Goal: Task Accomplishment & Management: Use online tool/utility

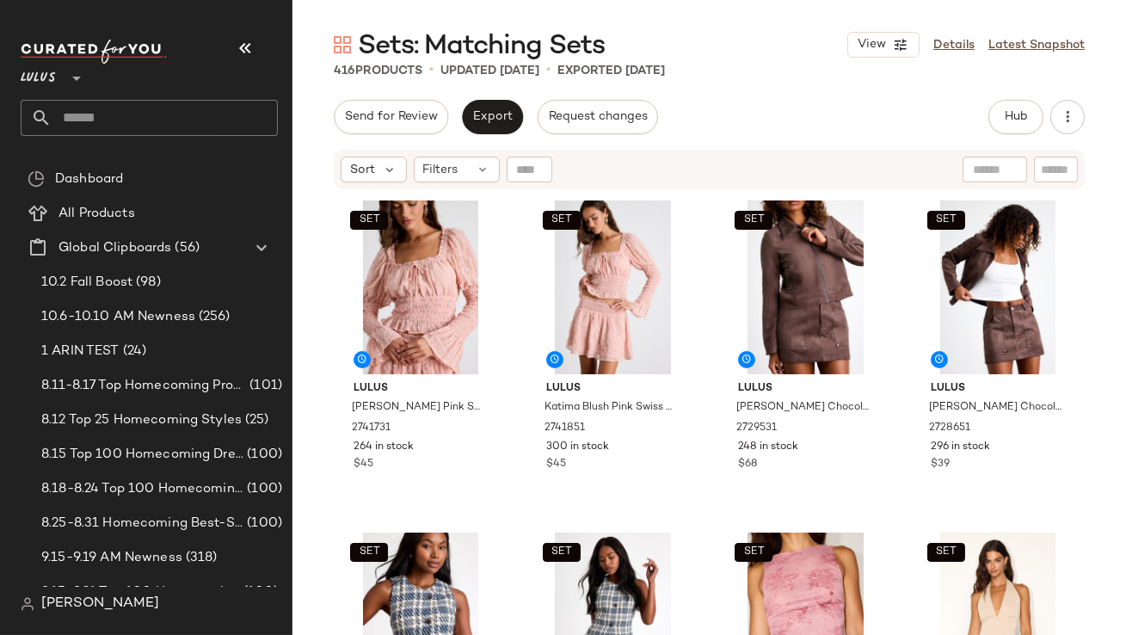
click at [237, 51] on icon "button" at bounding box center [245, 48] width 21 height 21
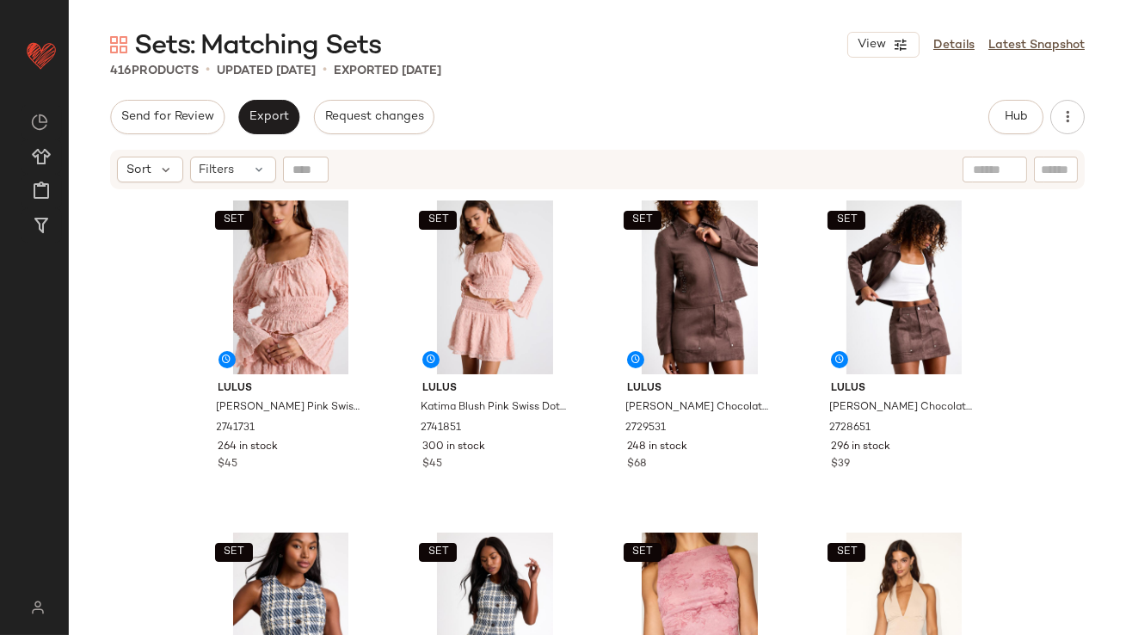
click at [237, 182] on div "Sort Filters" at bounding box center [597, 170] width 975 height 40
click at [235, 173] on div "Filters" at bounding box center [233, 170] width 86 height 26
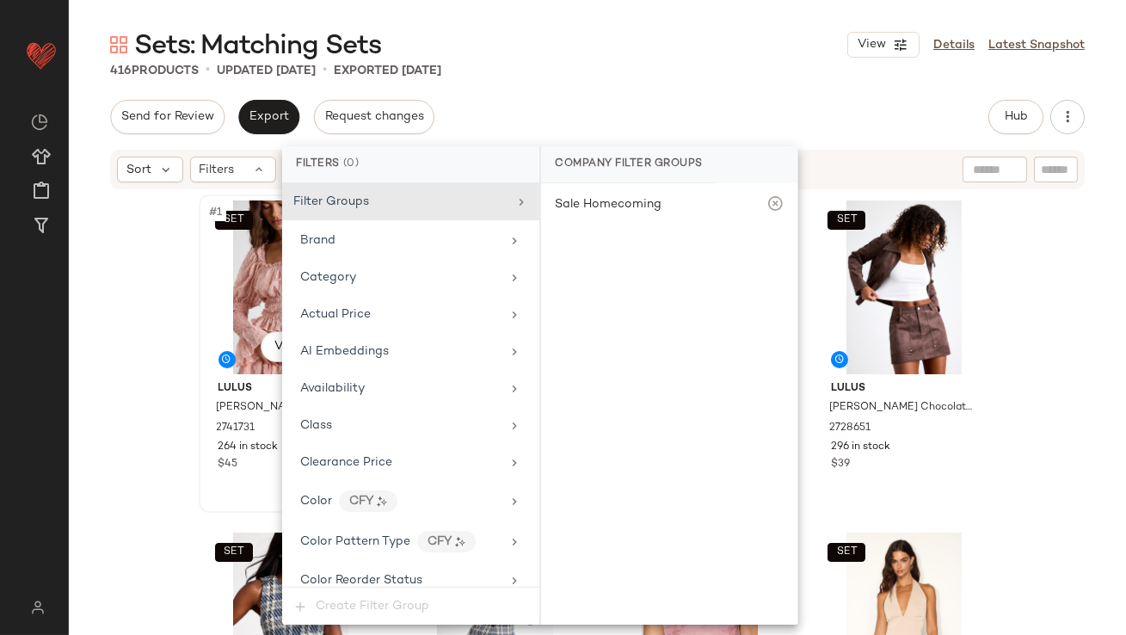
scroll to position [1318, 0]
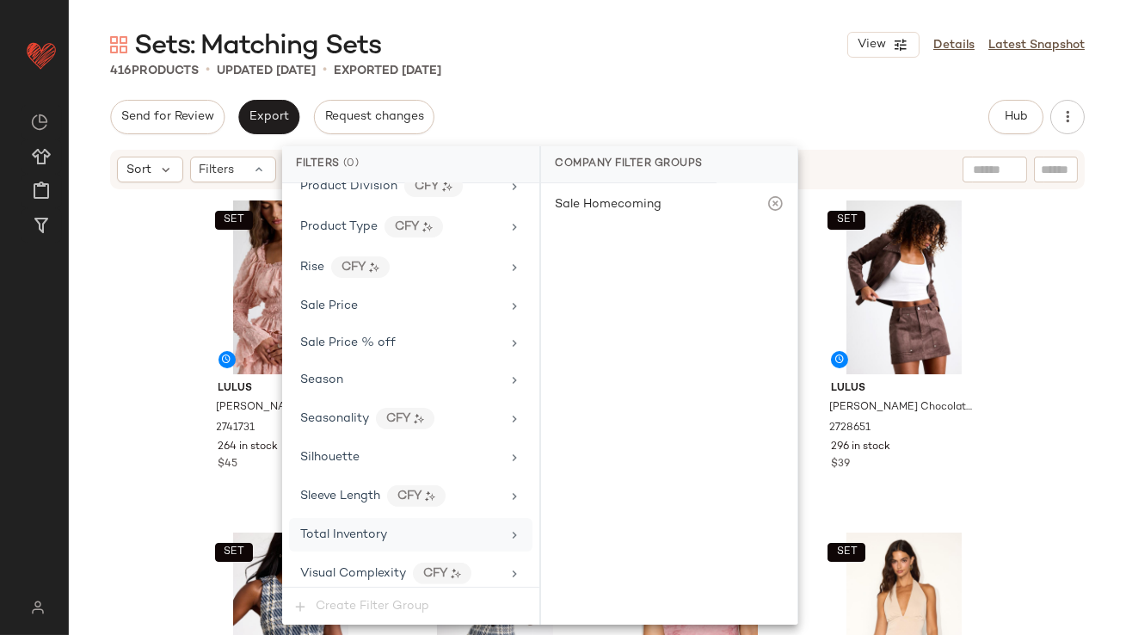
click at [372, 532] on span "Total Inventory" at bounding box center [343, 534] width 87 height 13
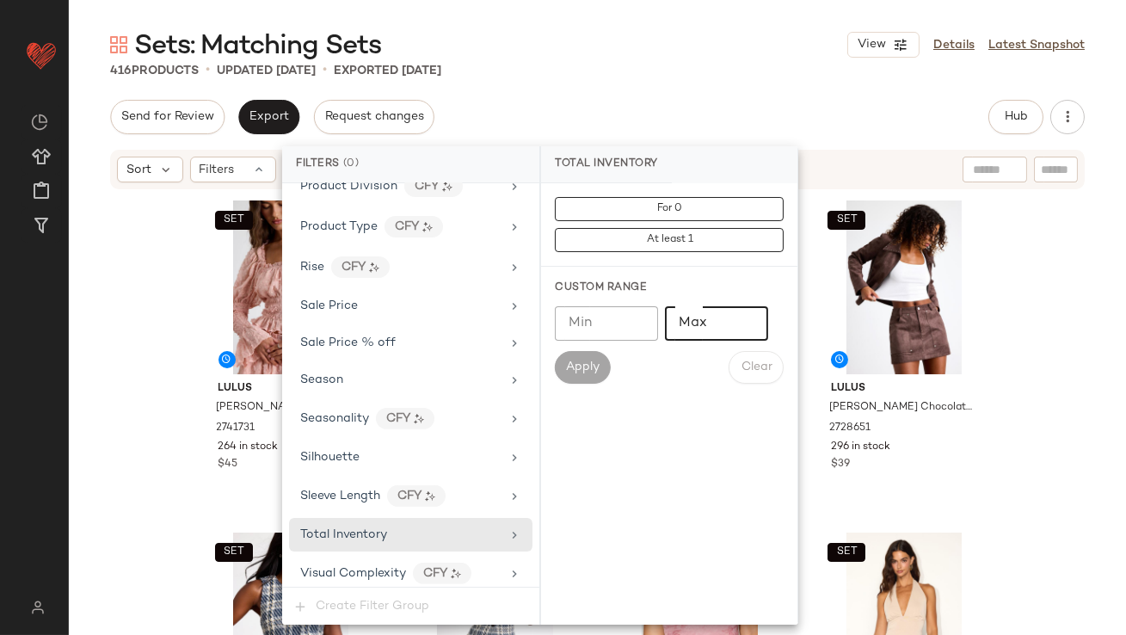
click at [686, 325] on input "Max" at bounding box center [716, 323] width 103 height 34
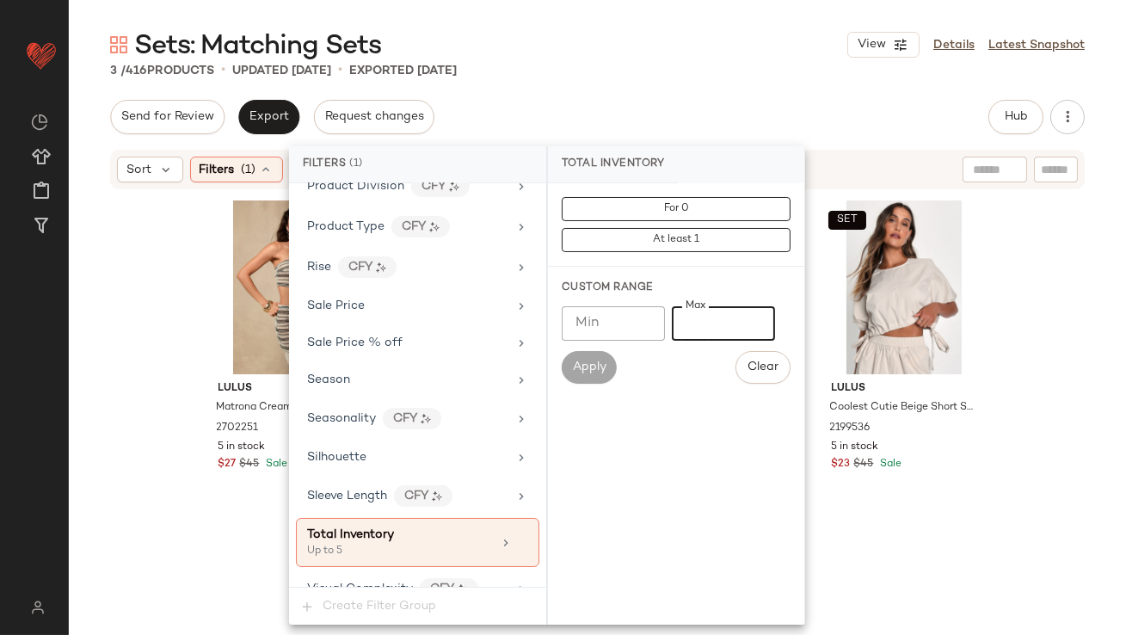
type input "*"
click at [619, 65] on div "3 / 416 Products • updated [DATE] • Exported [DATE]" at bounding box center [597, 70] width 1057 height 17
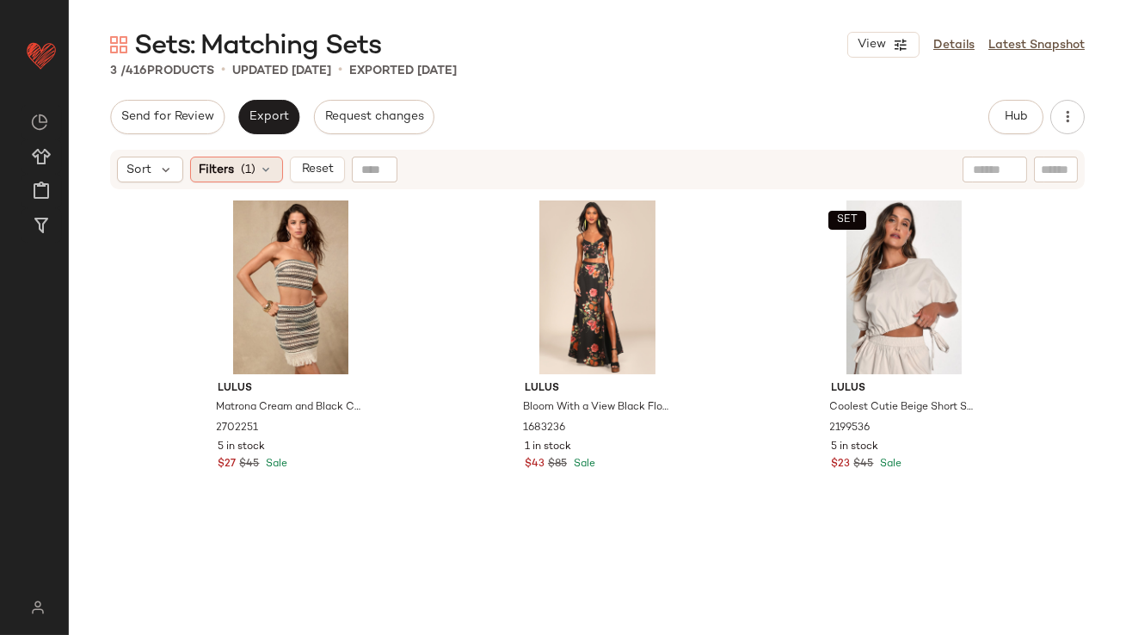
click at [262, 174] on icon at bounding box center [267, 170] width 14 height 14
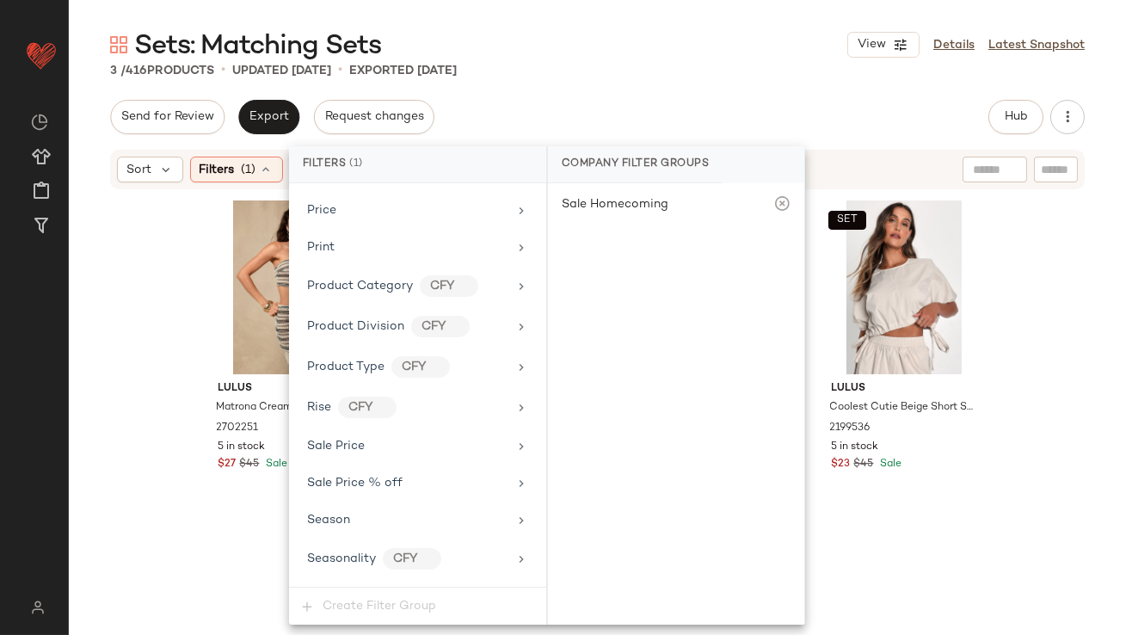
scroll to position [1333, 0]
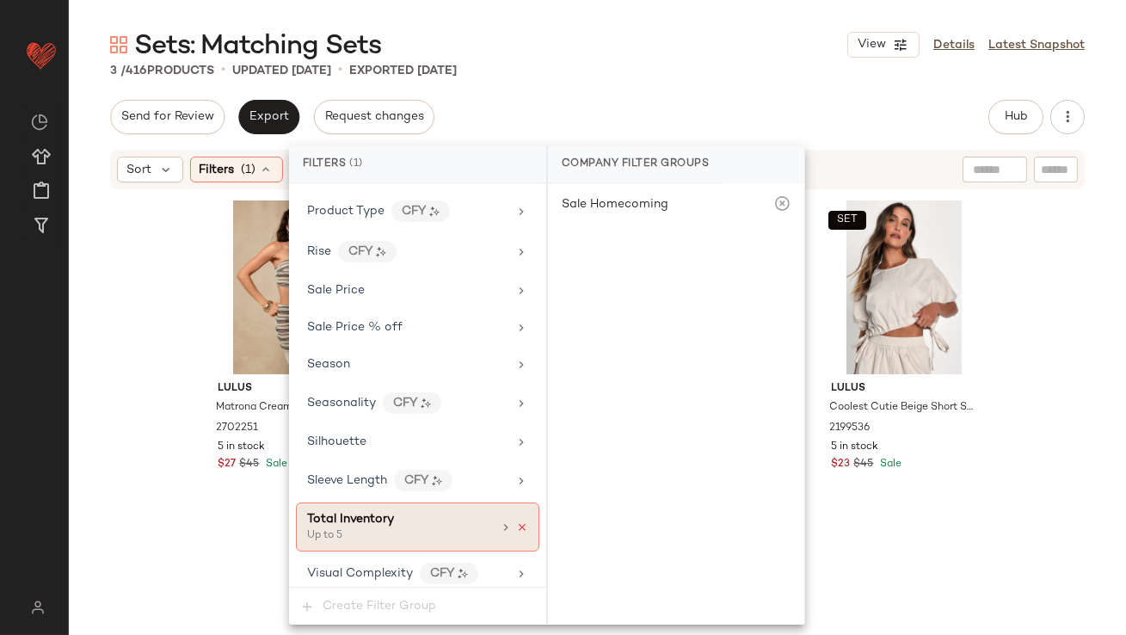
click at [517, 521] on icon at bounding box center [522, 527] width 12 height 12
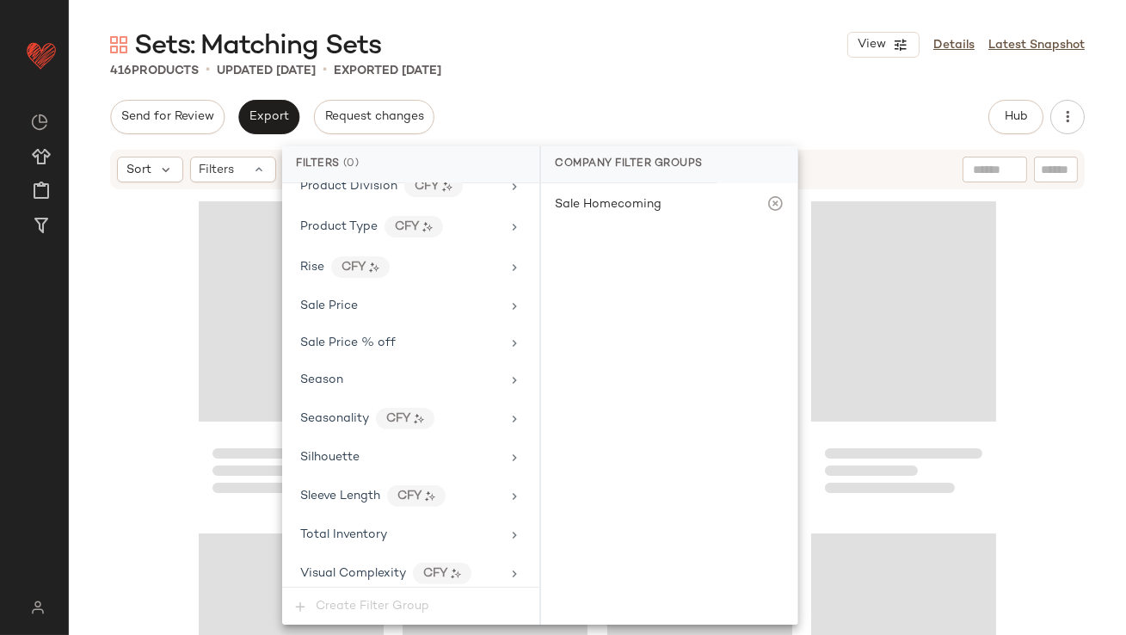
click at [543, 96] on div "Sets: Matching Sets View Details Latest Snapshot 416 Products • updated [DATE] …" at bounding box center [597, 331] width 1057 height 607
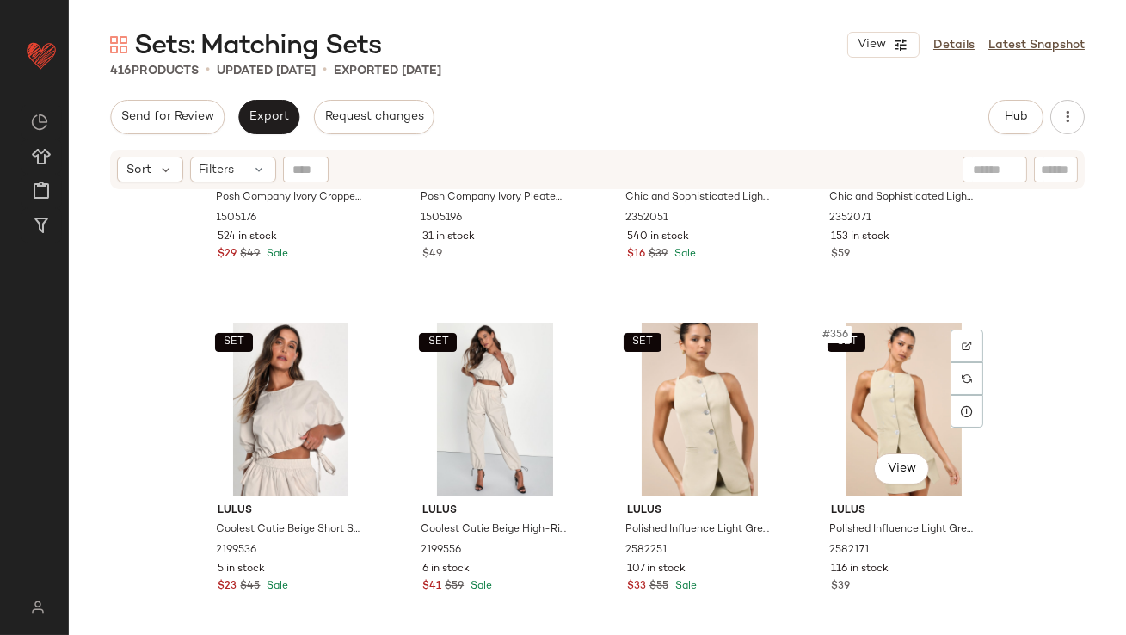
scroll to position [29063, 0]
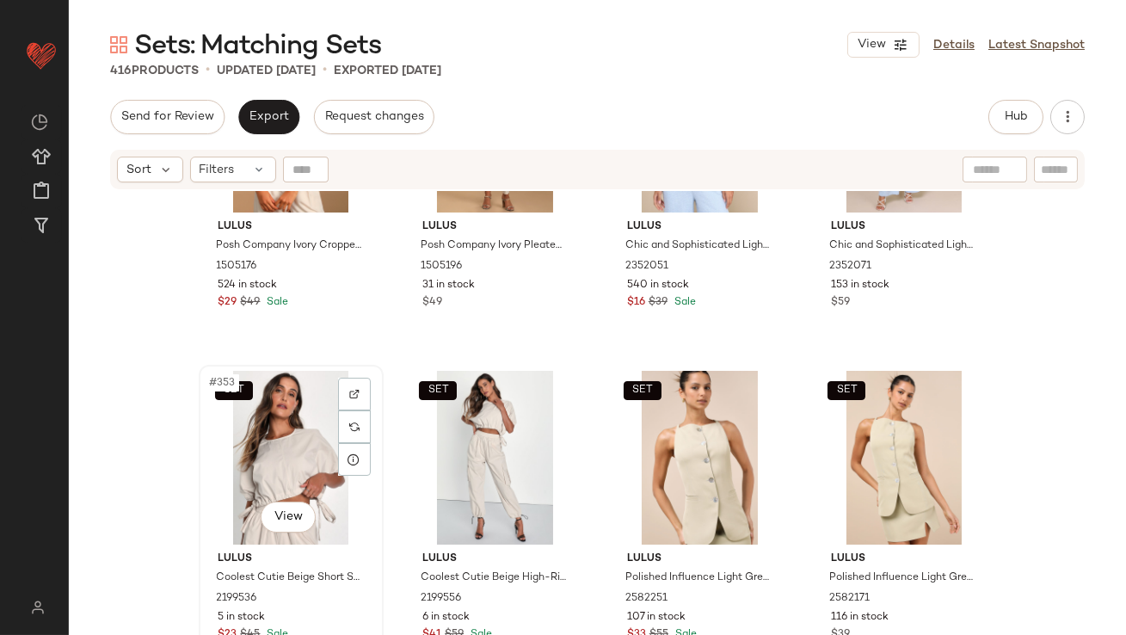
click at [280, 467] on div "SET #353 View" at bounding box center [291, 458] width 173 height 174
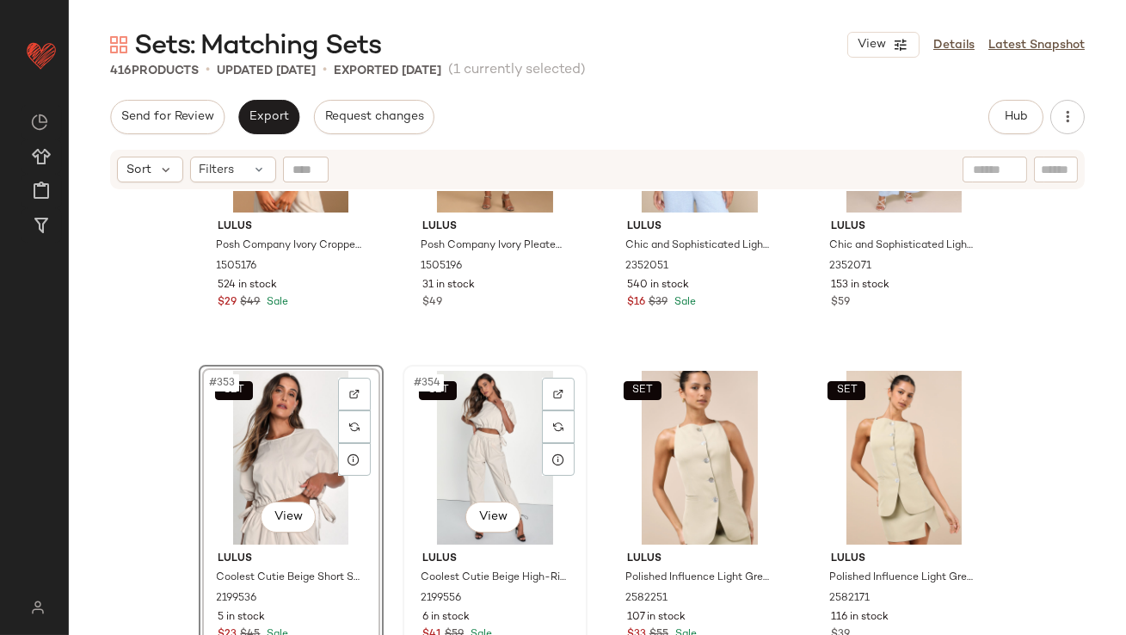
click at [463, 452] on div "SET #354 View" at bounding box center [495, 458] width 173 height 174
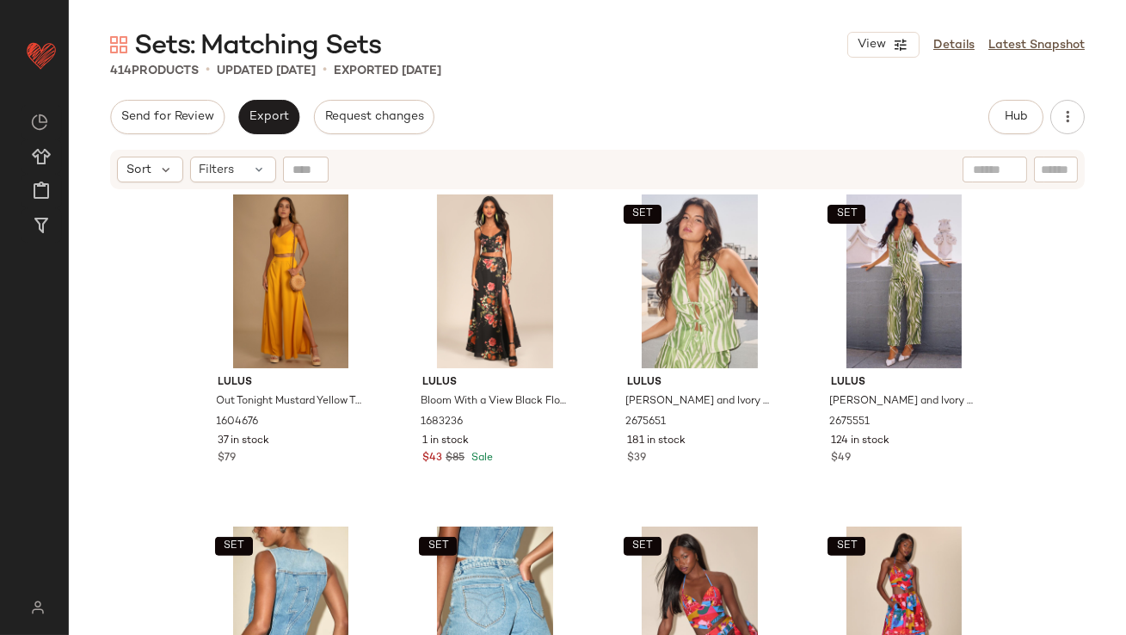
scroll to position [26936, 0]
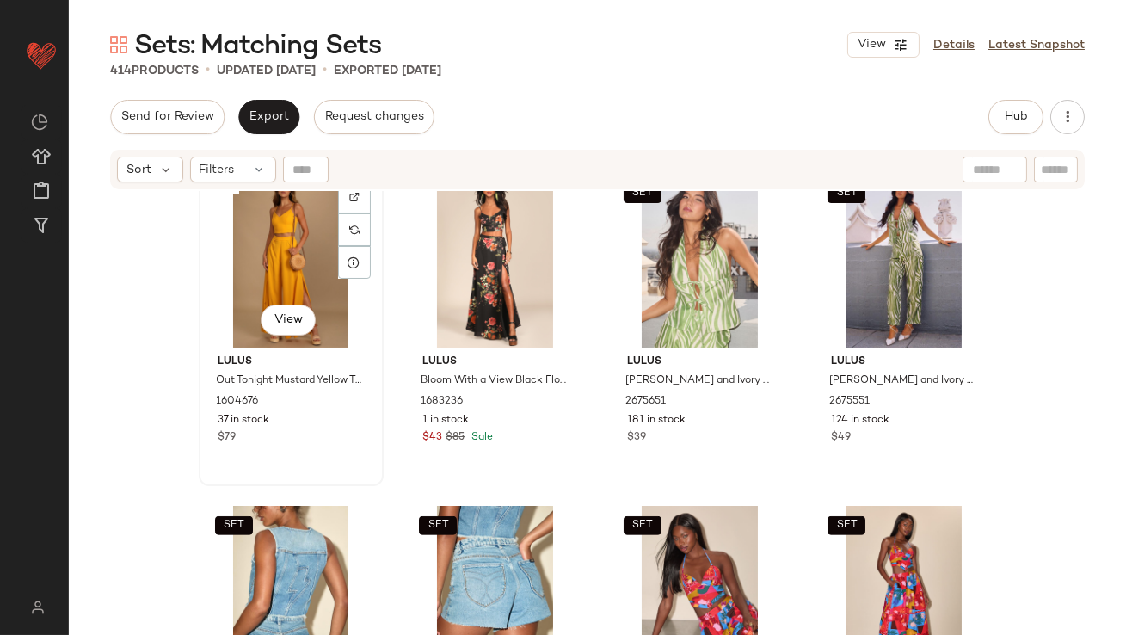
click at [278, 261] on div "#325 View" at bounding box center [291, 261] width 173 height 174
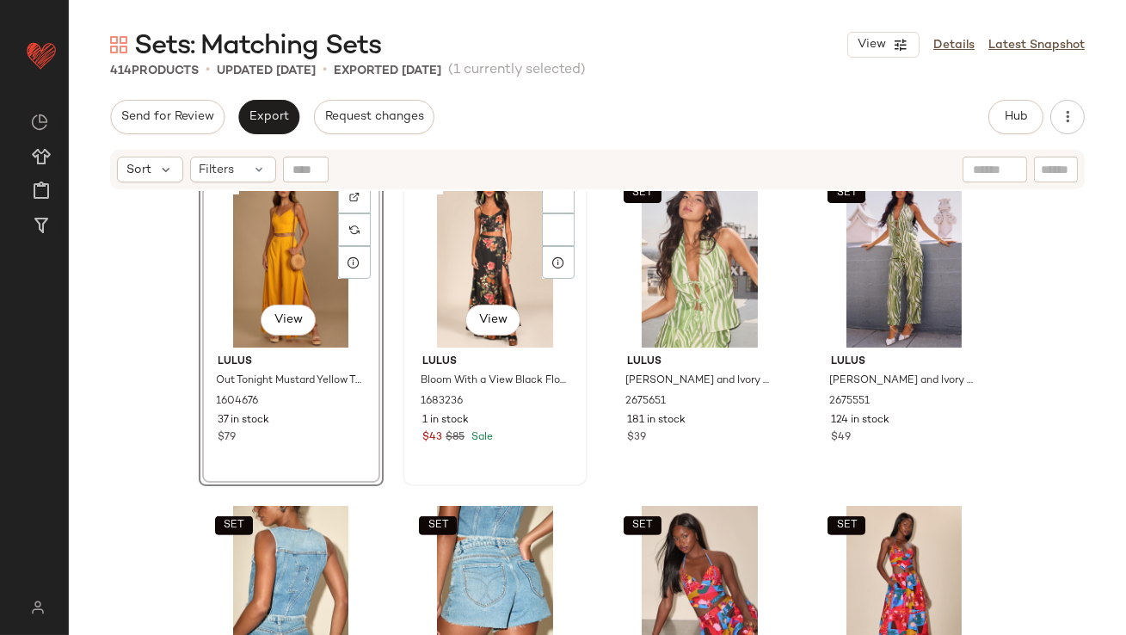
click at [424, 258] on div "#326 View" at bounding box center [495, 261] width 173 height 174
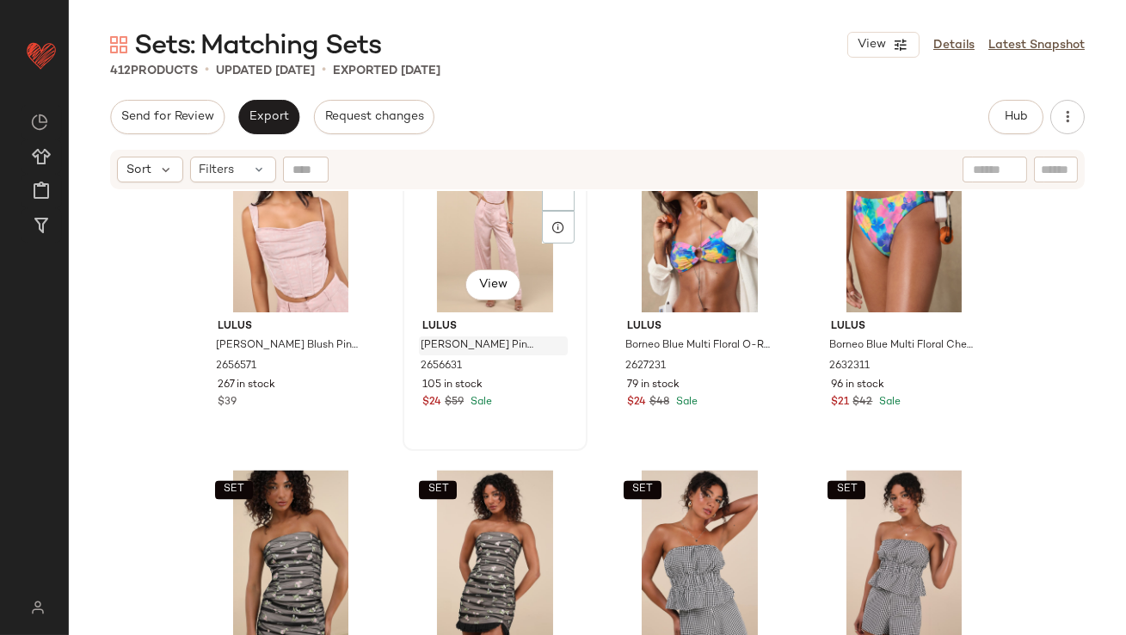
scroll to position [18634, 0]
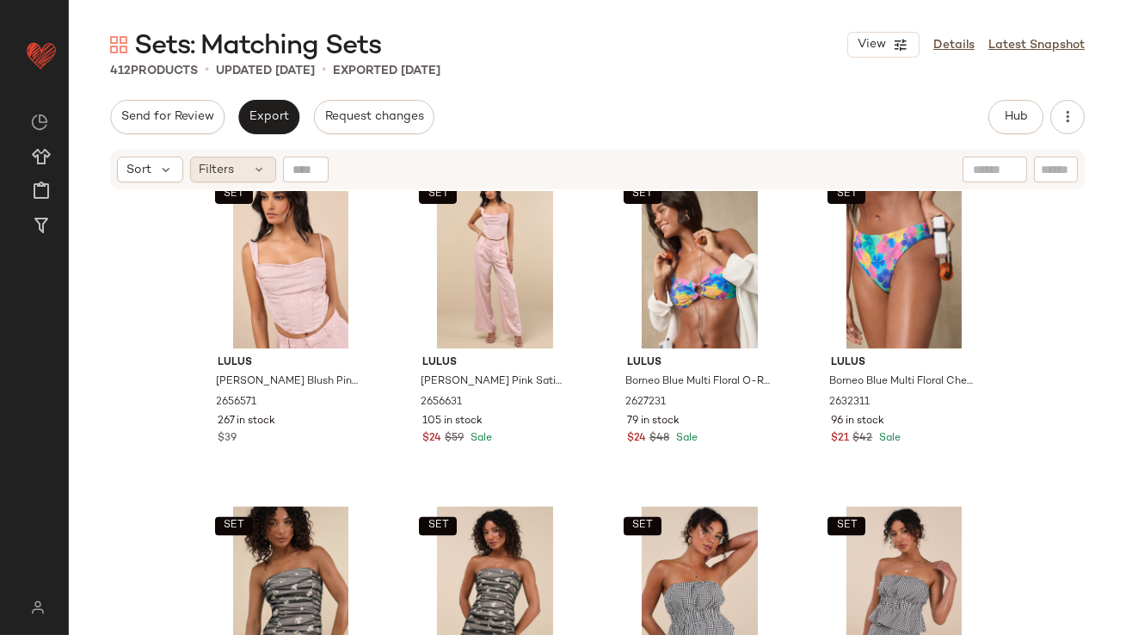
click at [237, 165] on div "Filters" at bounding box center [233, 170] width 86 height 26
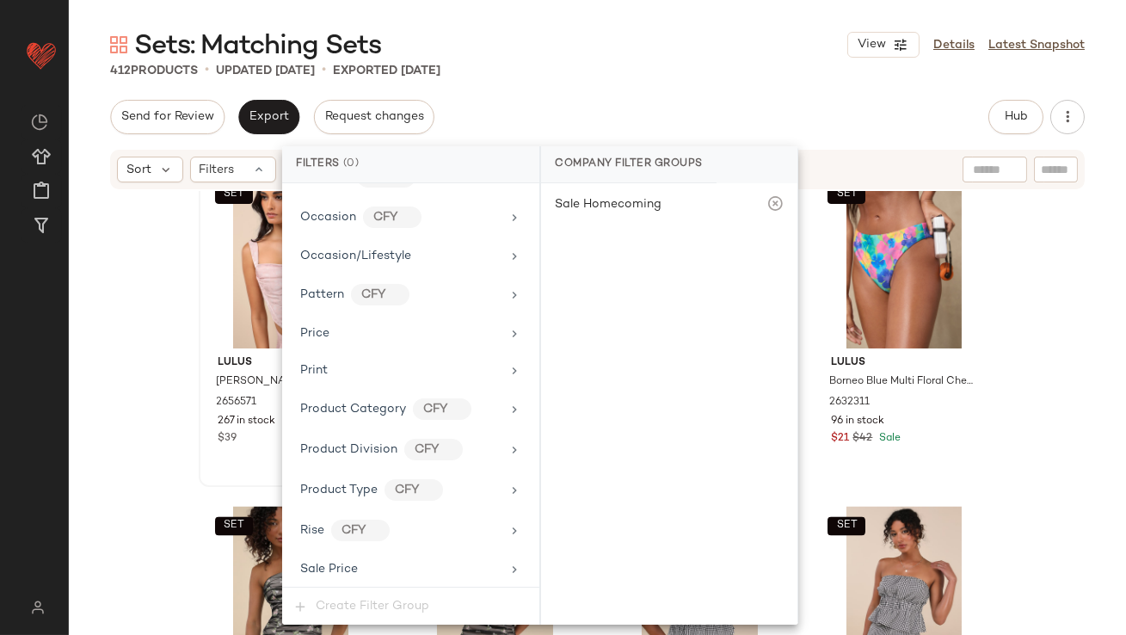
scroll to position [1318, 0]
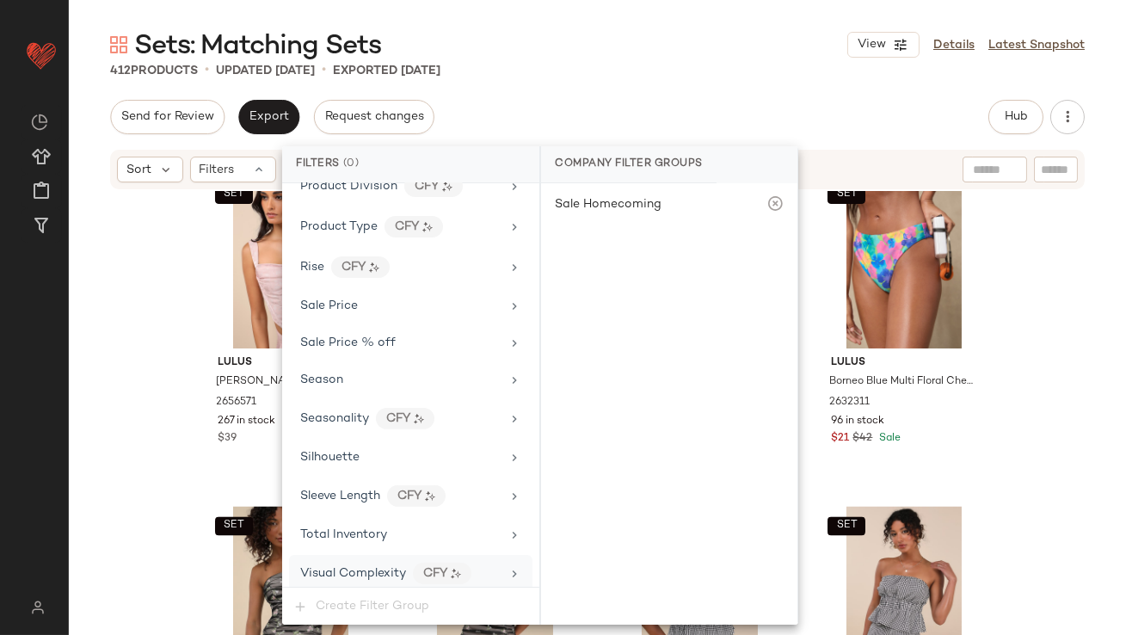
click at [375, 555] on div "Visual Complexity CFY" at bounding box center [410, 573] width 243 height 37
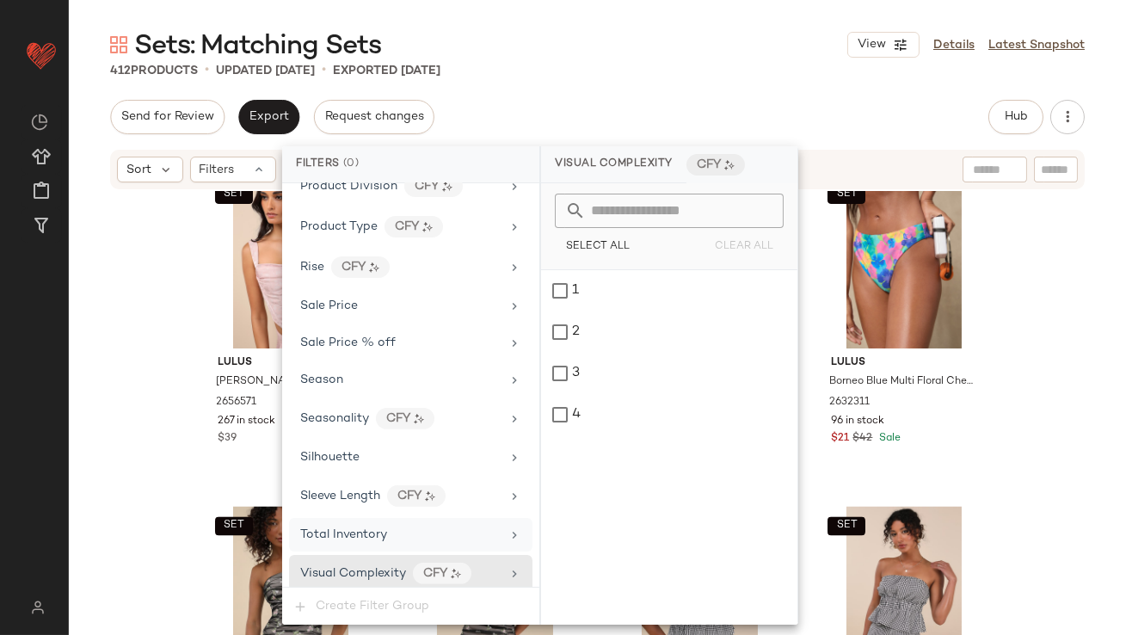
click at [440, 526] on div "Total Inventory" at bounding box center [400, 535] width 200 height 18
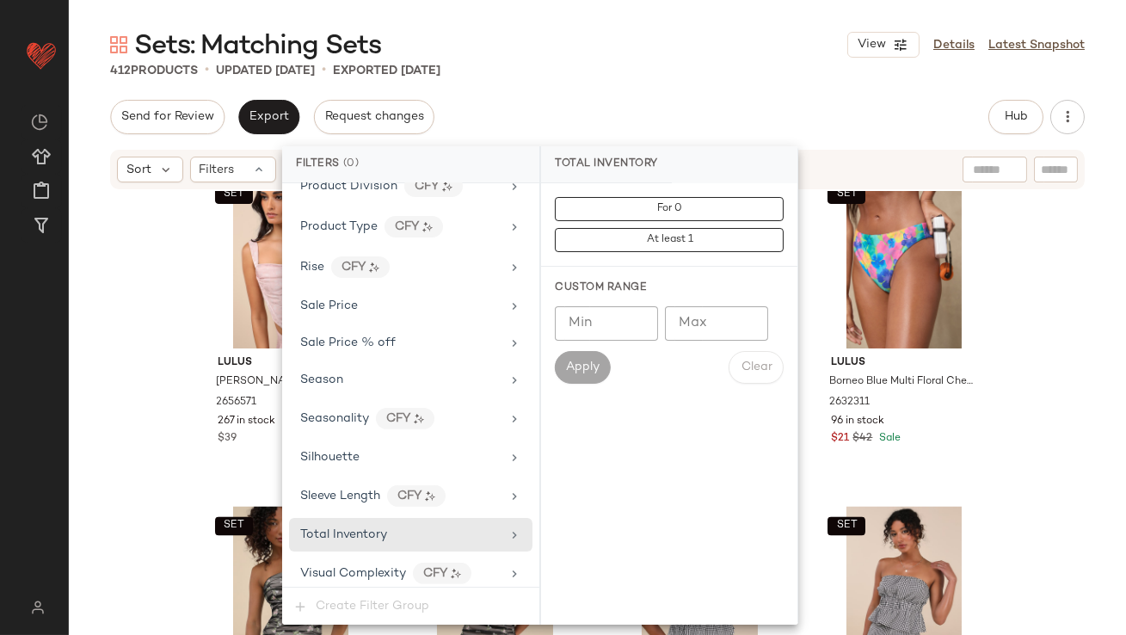
click at [689, 326] on input "Max" at bounding box center [716, 323] width 103 height 34
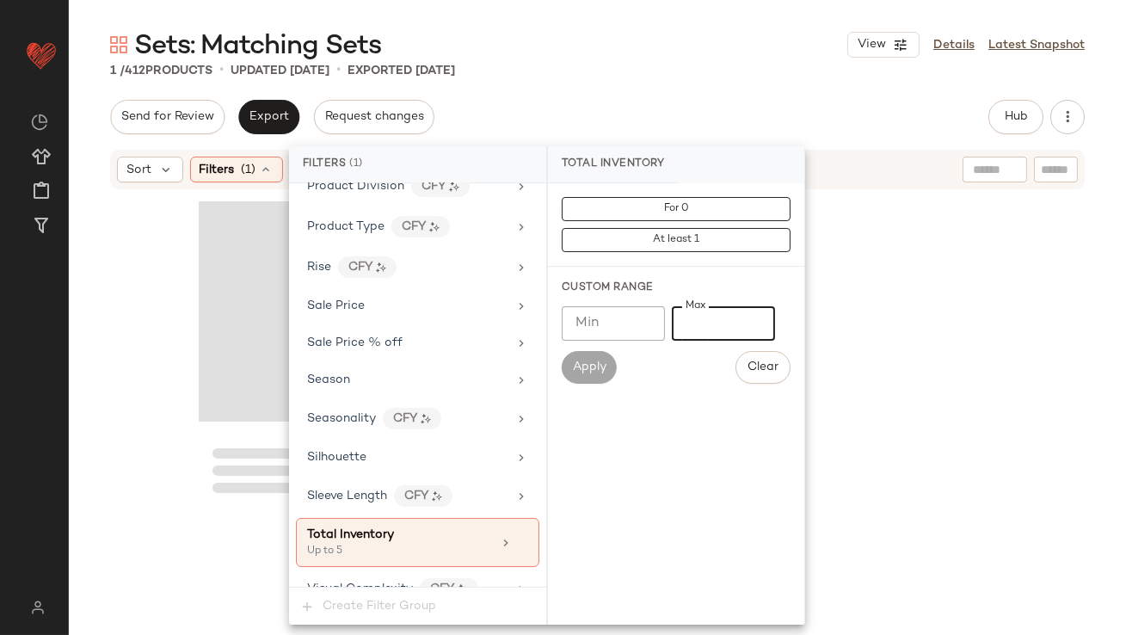
type input "*"
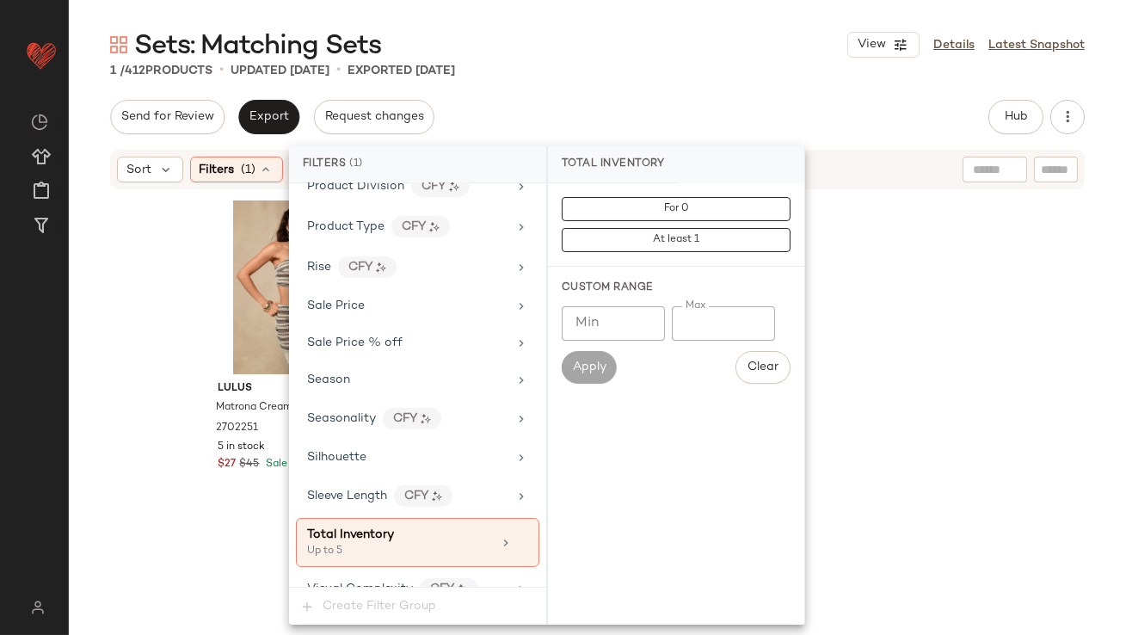
click at [728, 20] on main "Sets: Matching Sets View Details Latest Snapshot 1 / 412 Products • updated [DA…" at bounding box center [563, 317] width 1126 height 635
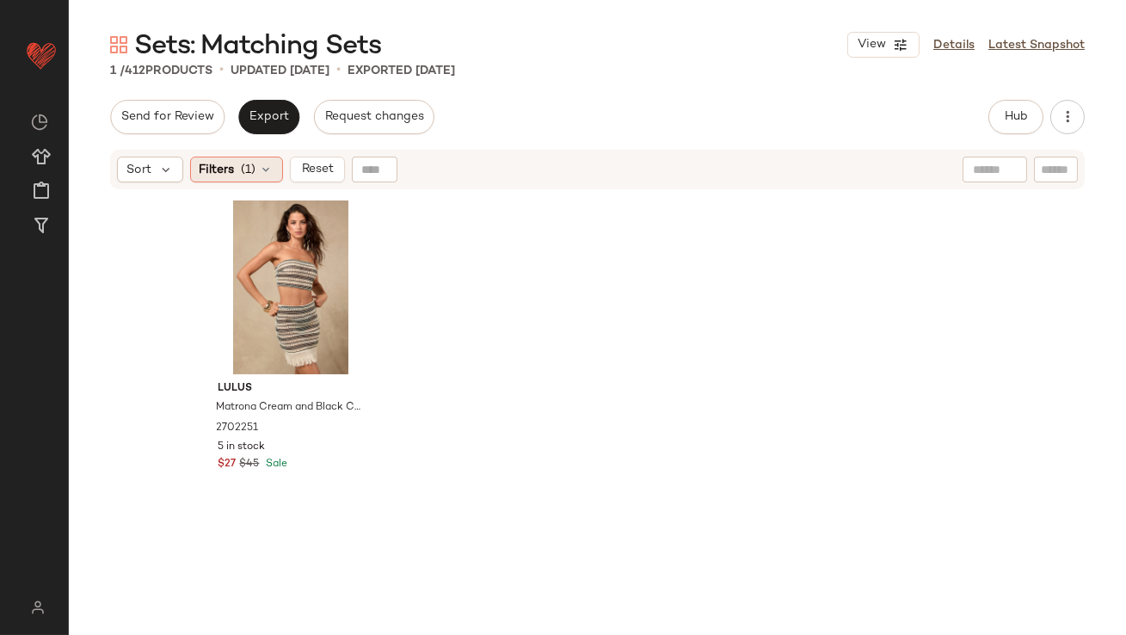
click at [249, 169] on span "(1)" at bounding box center [249, 170] width 15 height 18
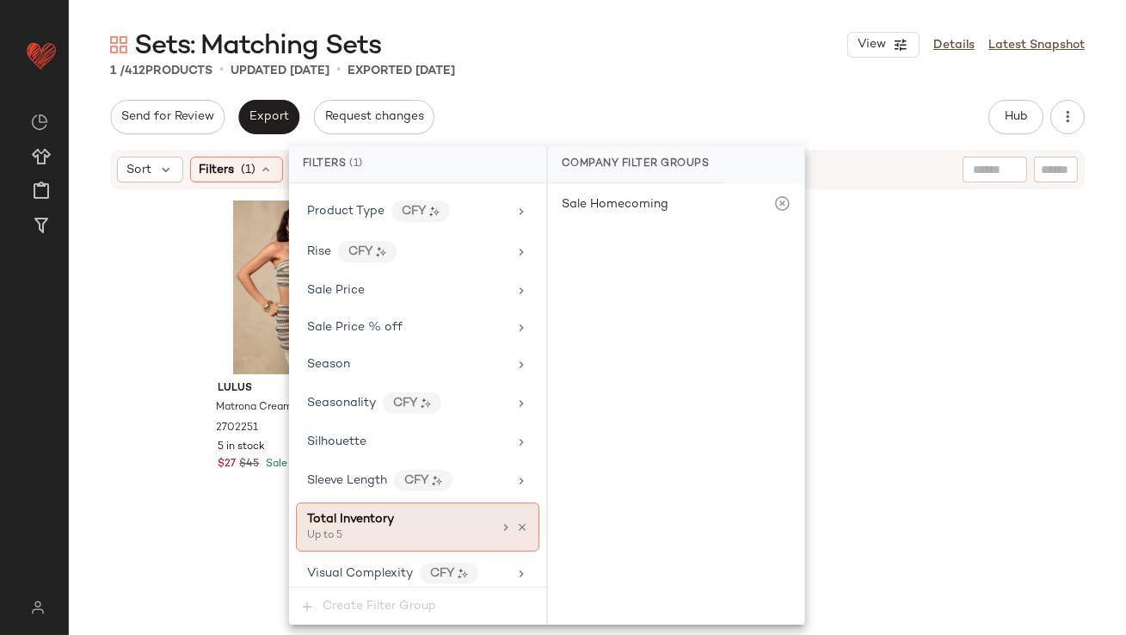
click at [516, 523] on icon at bounding box center [522, 527] width 12 height 12
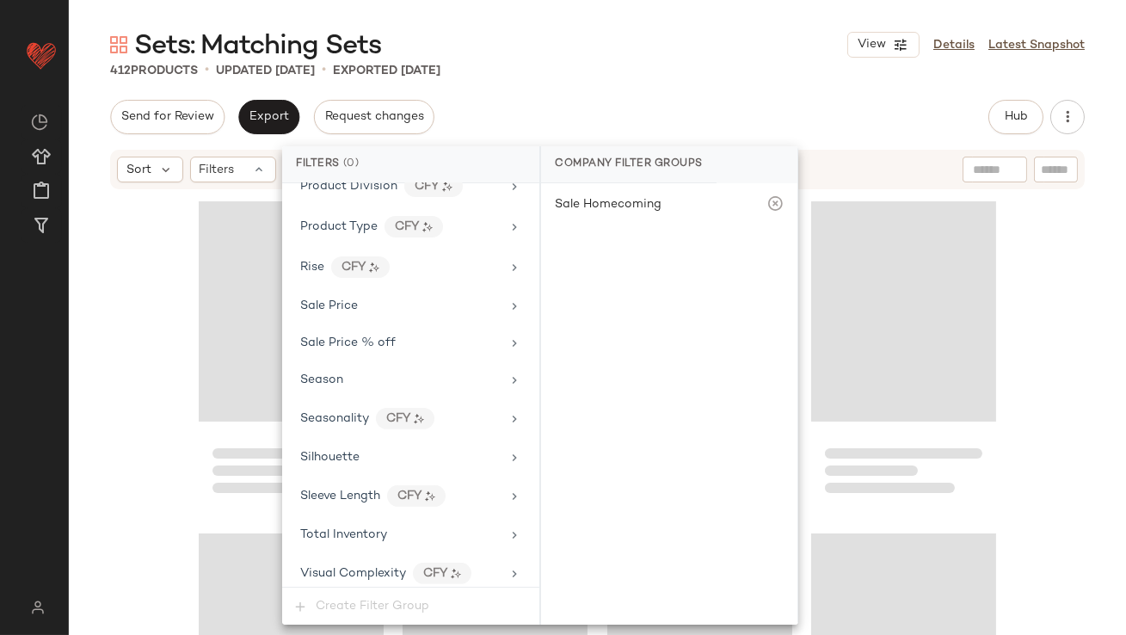
click at [578, 81] on div "Sets: Matching Sets View Details Latest Snapshot 412 Products • updated [DATE] …" at bounding box center [597, 331] width 1057 height 607
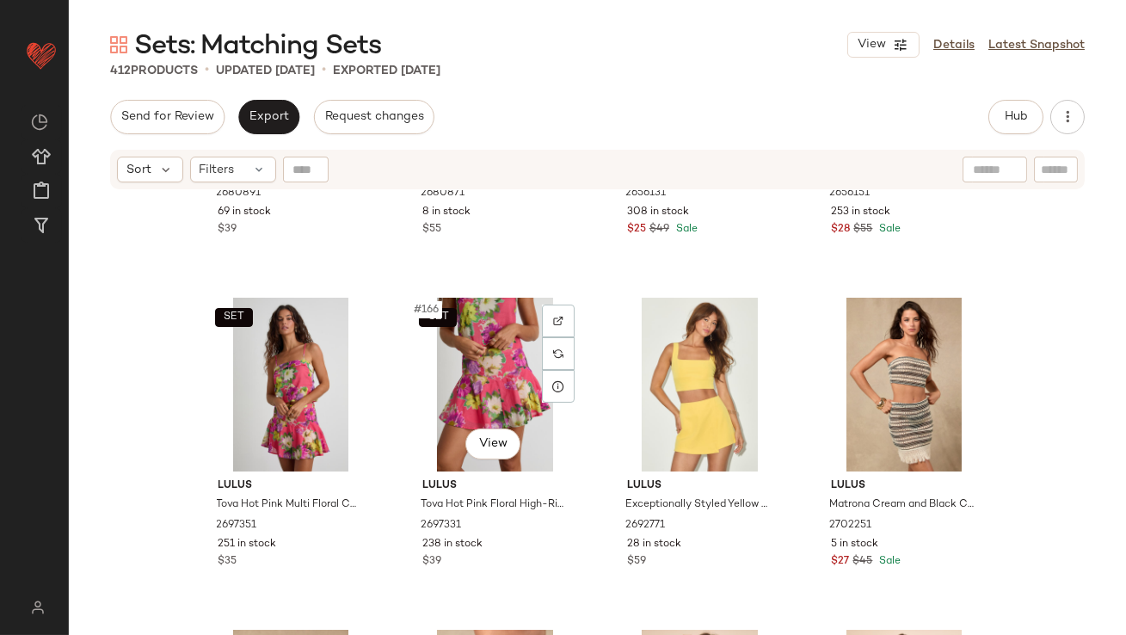
scroll to position [13685, 0]
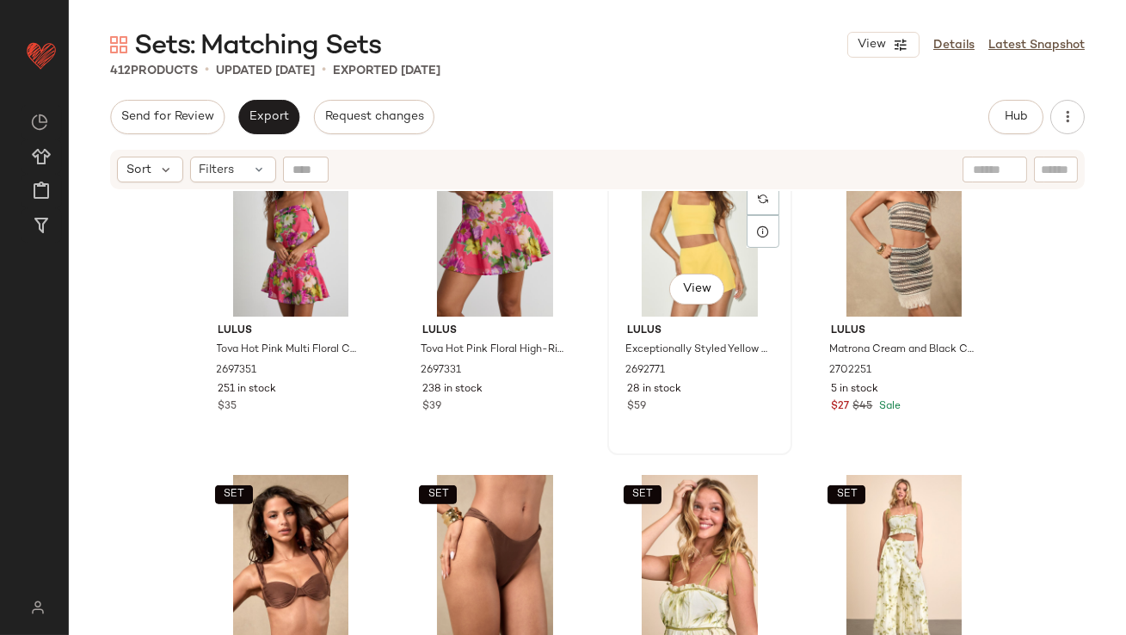
click at [668, 212] on div "#167 View" at bounding box center [699, 230] width 173 height 174
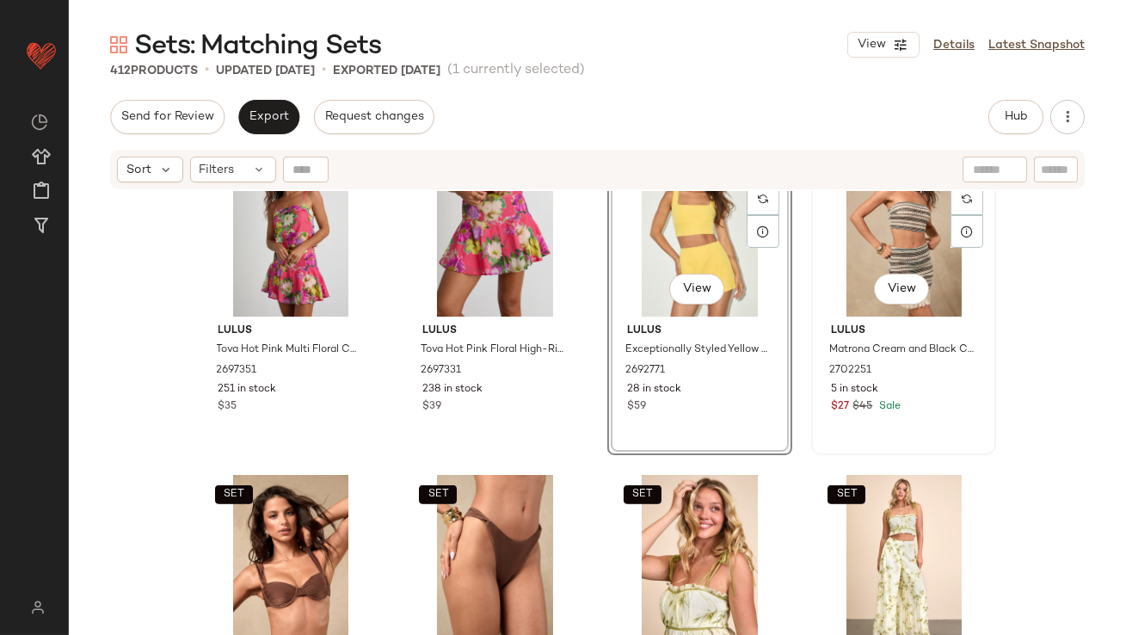
click at [834, 227] on div "#168 View" at bounding box center [903, 230] width 173 height 174
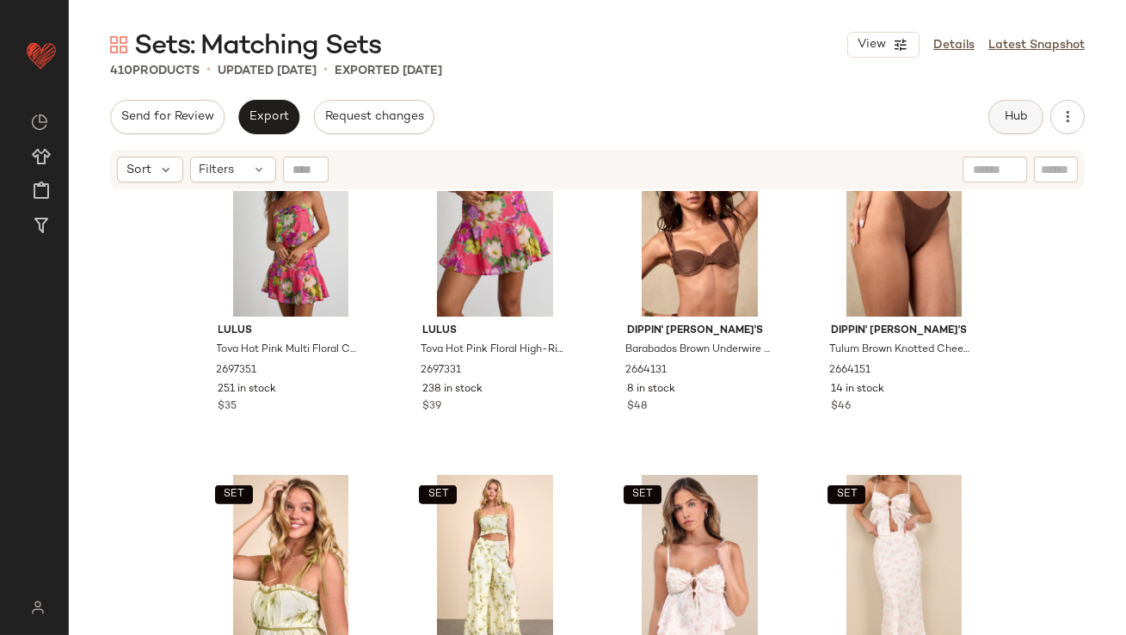
click at [1006, 120] on span "Hub" at bounding box center [1016, 117] width 24 height 14
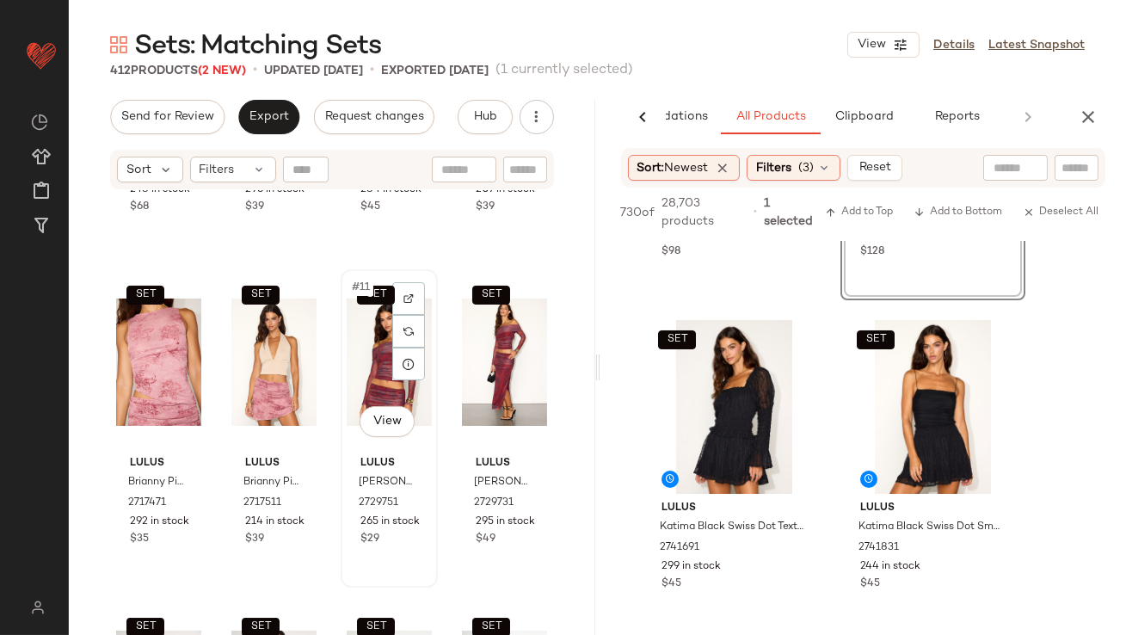
scroll to position [584, 0]
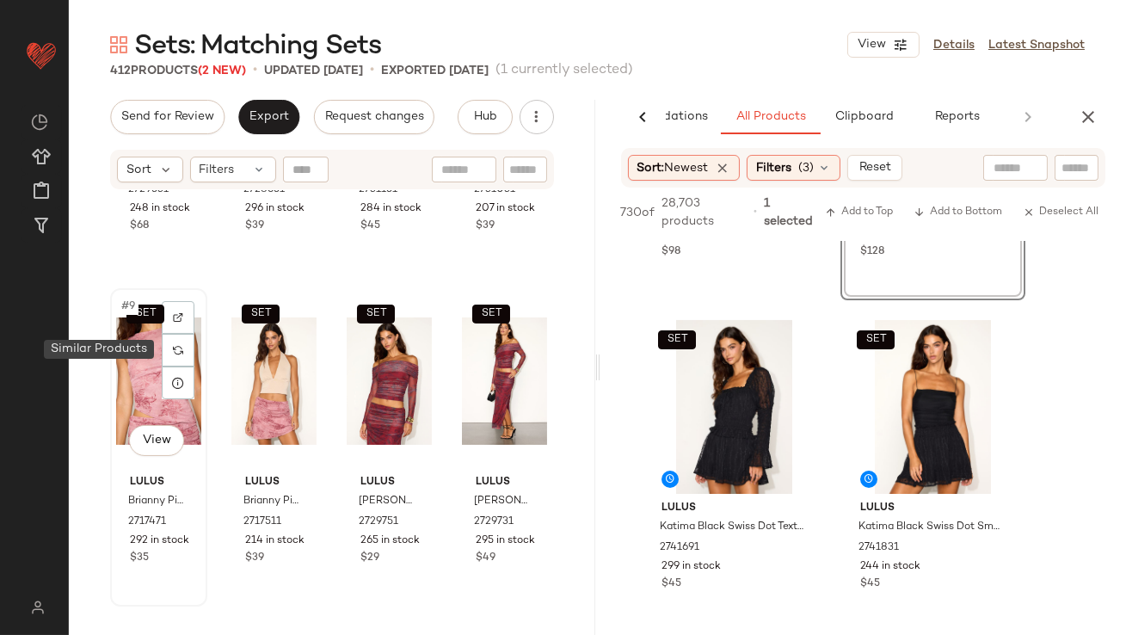
click at [157, 362] on div "SET #9 View" at bounding box center [158, 381] width 85 height 174
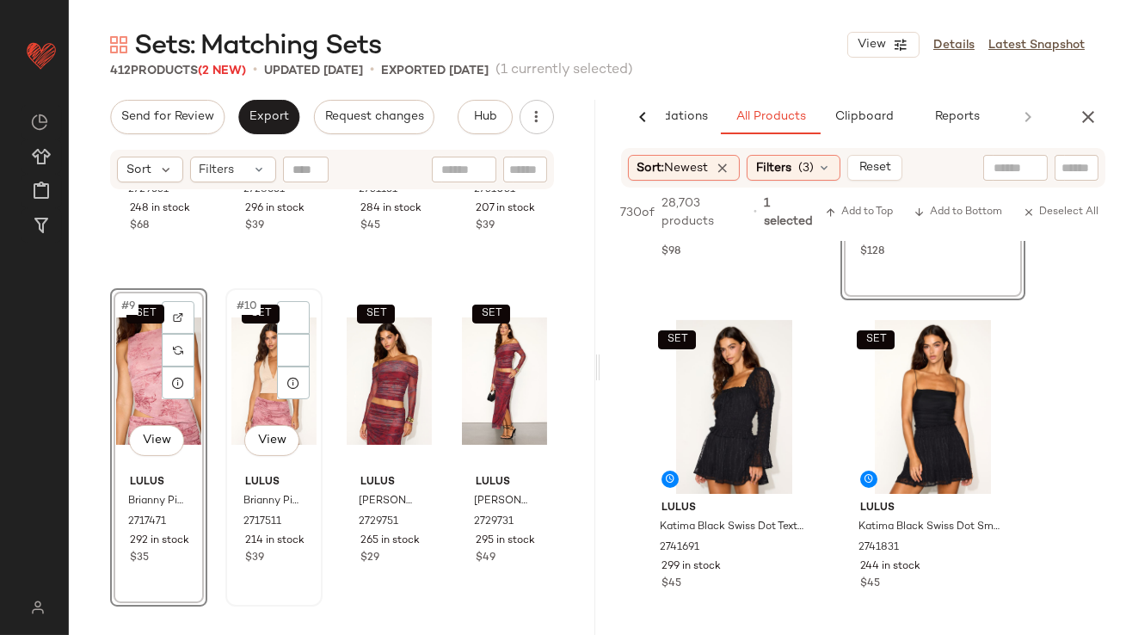
click at [231, 370] on div "SET #10 View" at bounding box center [273, 381] width 85 height 174
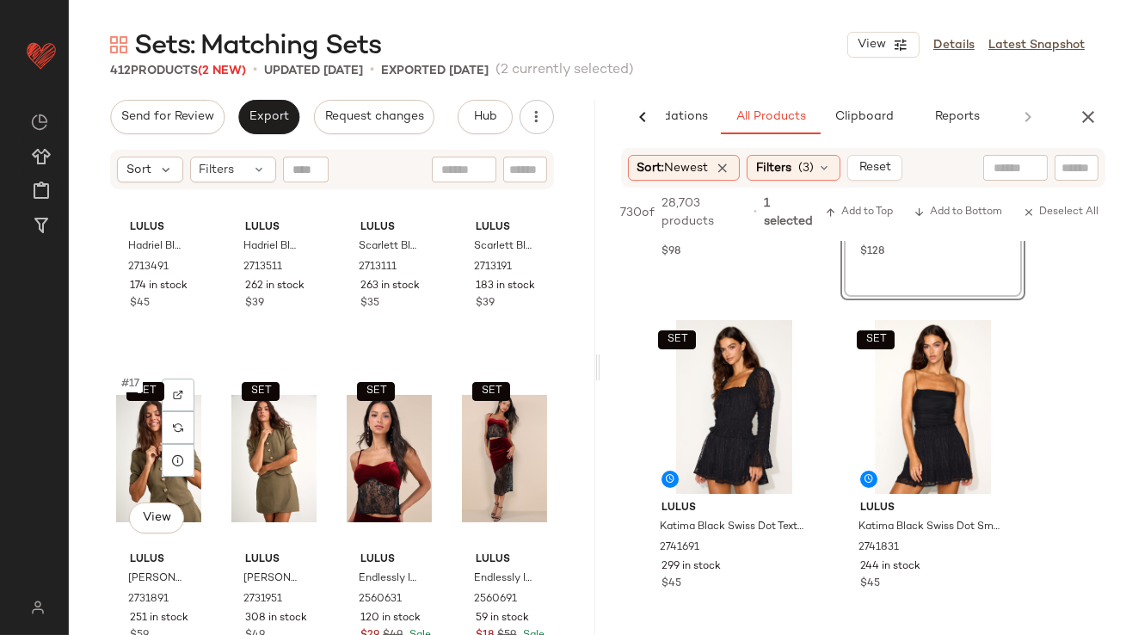
scroll to position [817, 0]
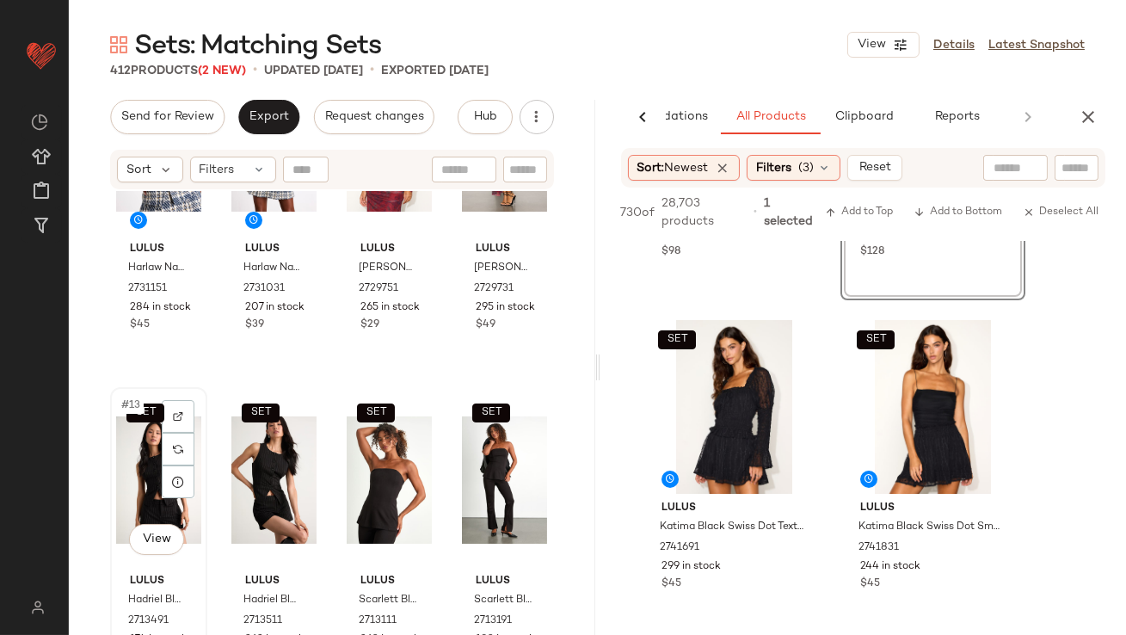
click at [143, 491] on div "SET #13 View" at bounding box center [158, 480] width 85 height 174
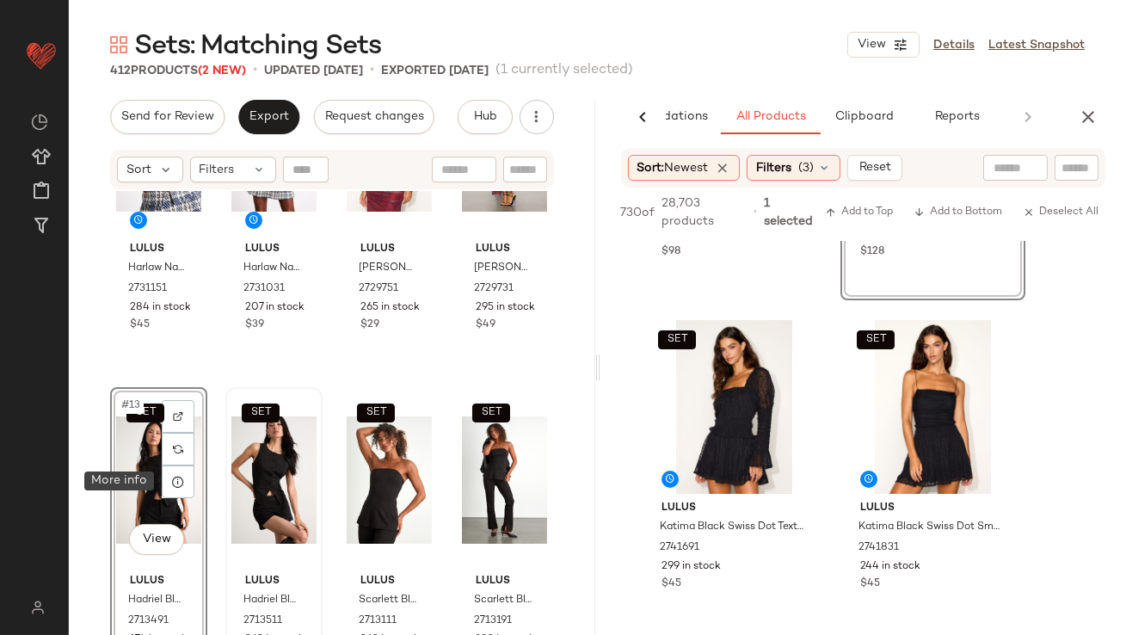
click at [248, 490] on div "SET" at bounding box center [273, 480] width 85 height 174
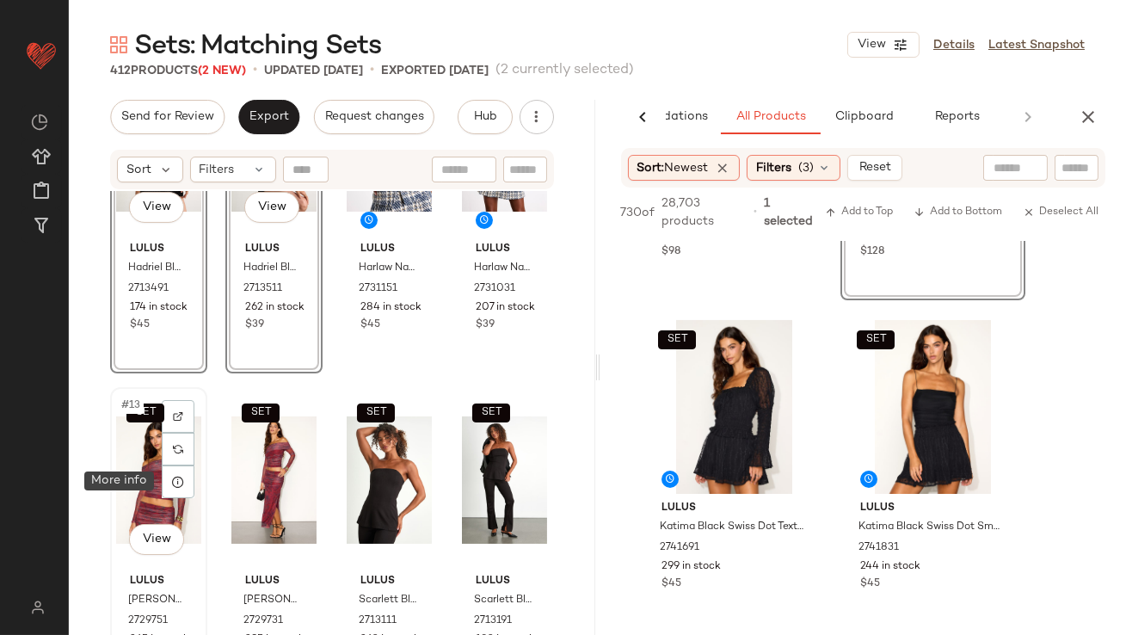
click at [143, 498] on div "SET #13 View" at bounding box center [158, 480] width 85 height 174
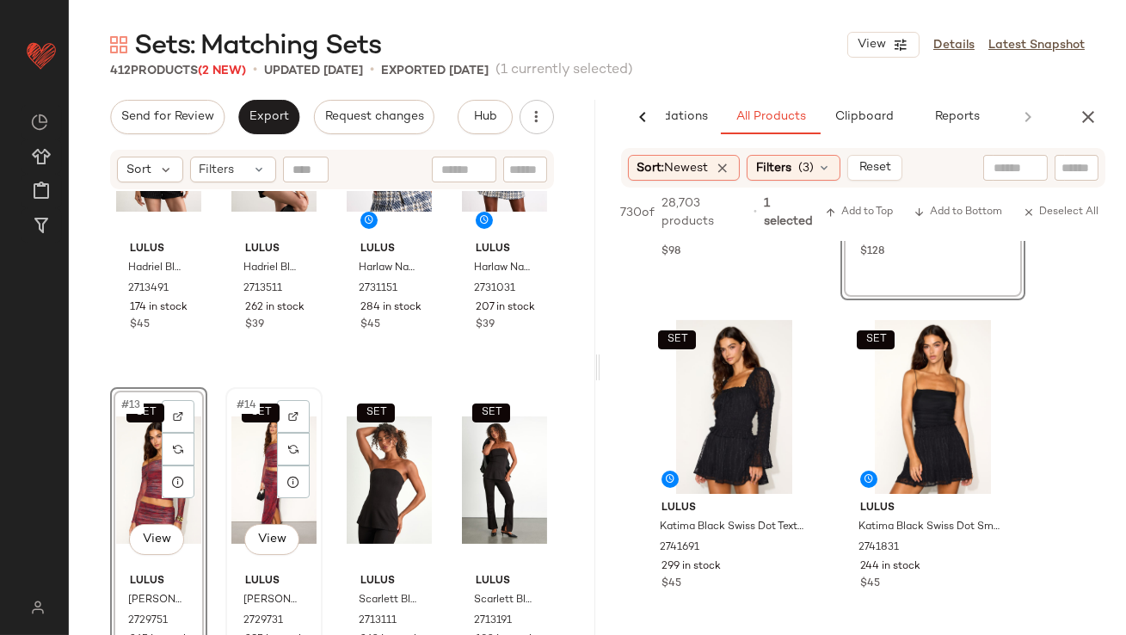
click at [227, 496] on div "SET #14 View Lulus [PERSON_NAME] Red Multi Floral Mesh Maxi Skirt 2729731 295 i…" at bounding box center [274, 546] width 94 height 315
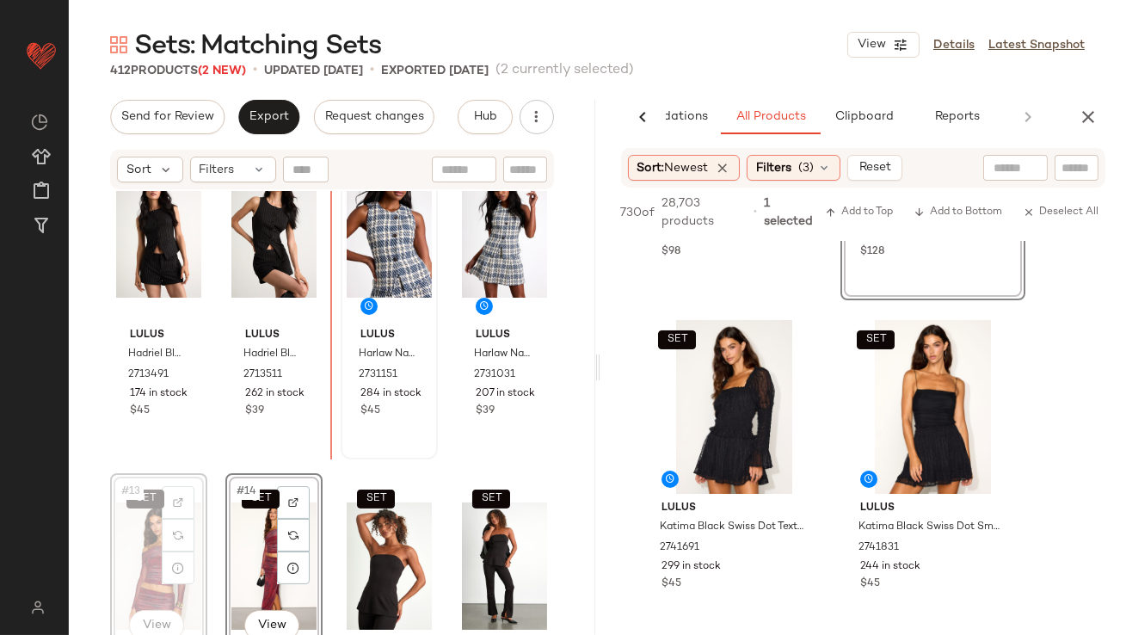
drag, startPoint x: 157, startPoint y: 482, endPoint x: 342, endPoint y: 271, distance: 279.8
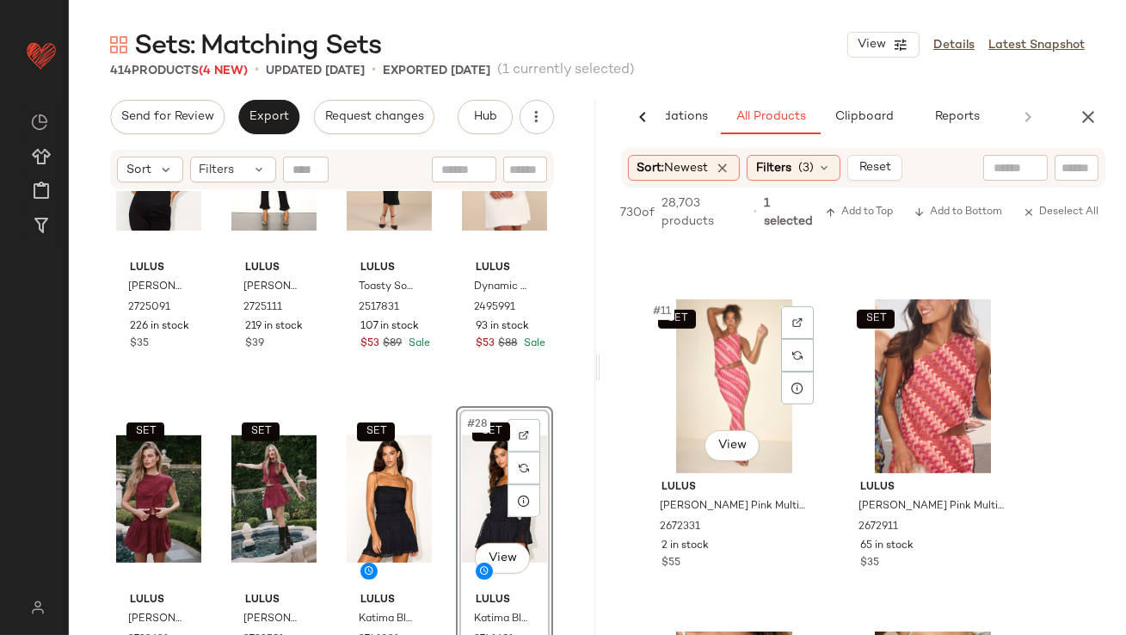
scroll to position [1618, 0]
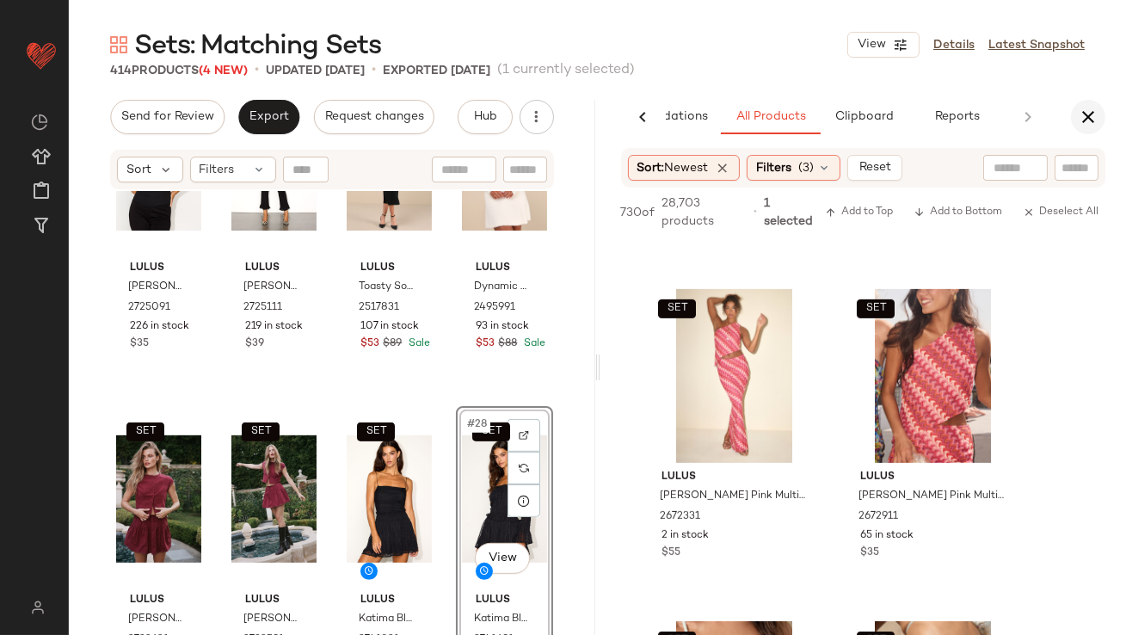
click at [1100, 112] on button "button" at bounding box center [1088, 117] width 34 height 34
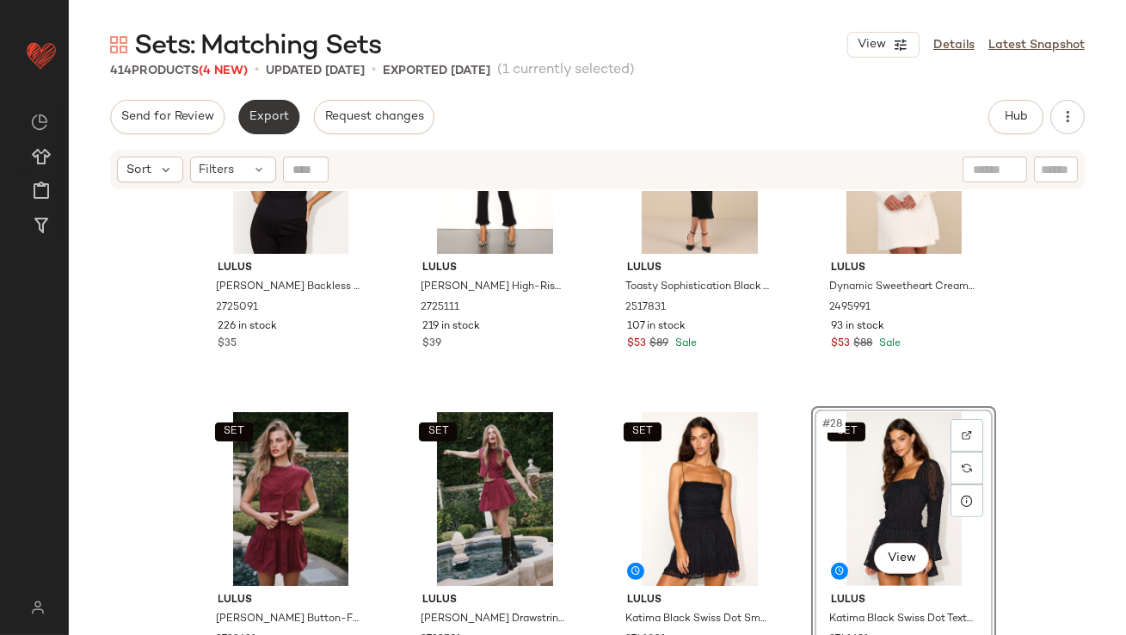
click at [282, 114] on span "Export" at bounding box center [269, 117] width 40 height 14
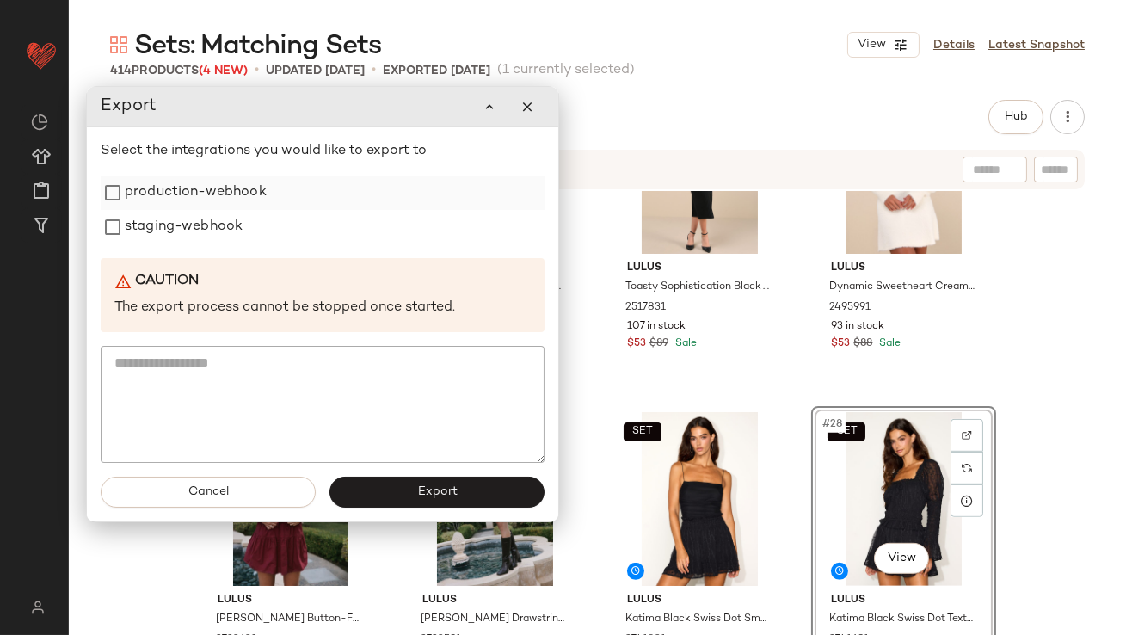
click at [276, 187] on div "production-webhook" at bounding box center [323, 192] width 444 height 34
click at [263, 228] on div "staging-webhook" at bounding box center [323, 228] width 444 height 34
click at [249, 200] on label "production-webhook" at bounding box center [196, 193] width 142 height 34
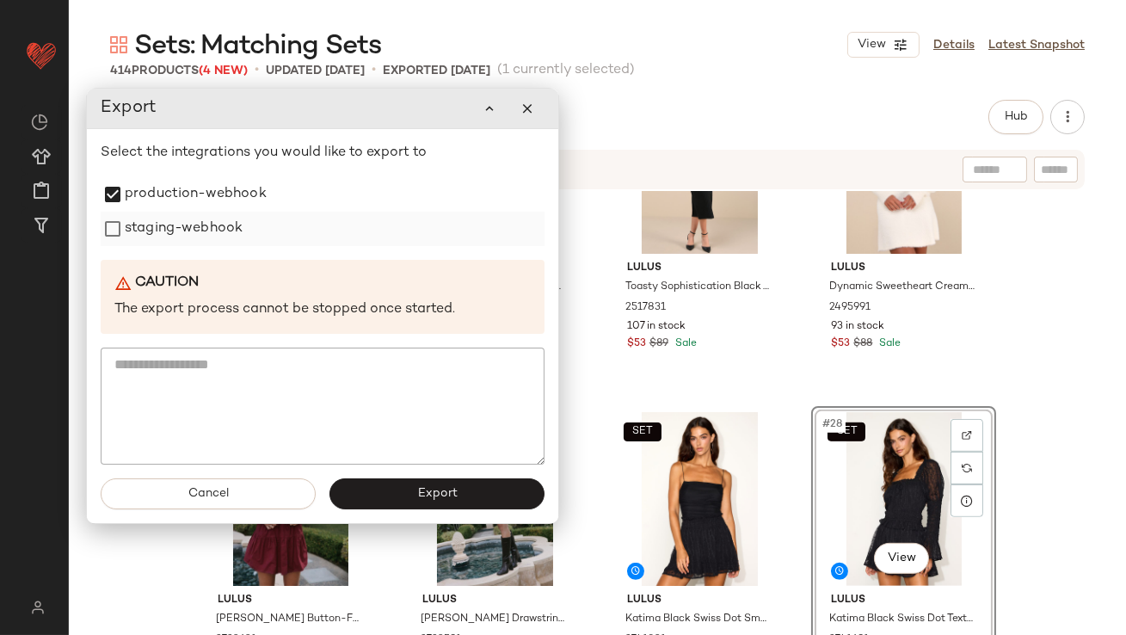
click at [229, 229] on label "staging-webhook" at bounding box center [184, 229] width 118 height 34
click at [411, 474] on div "Cancel Export" at bounding box center [322, 494] width 471 height 58
click at [412, 503] on button "Export" at bounding box center [436, 493] width 215 height 31
